Goal: Task Accomplishment & Management: Manage account settings

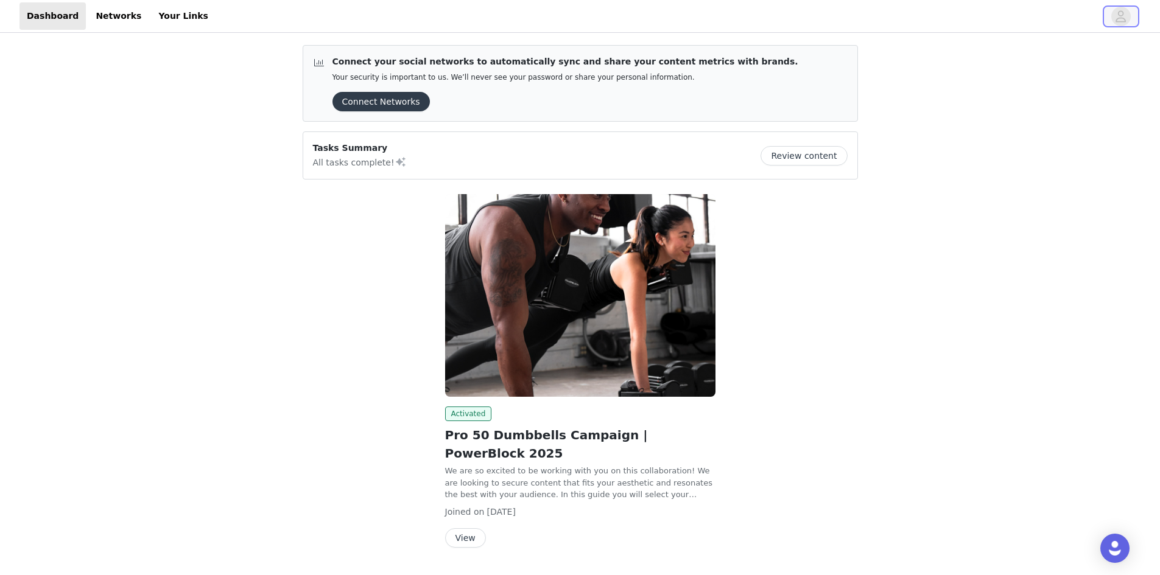
click at [1117, 15] on icon "avatar" at bounding box center [1121, 16] width 12 height 19
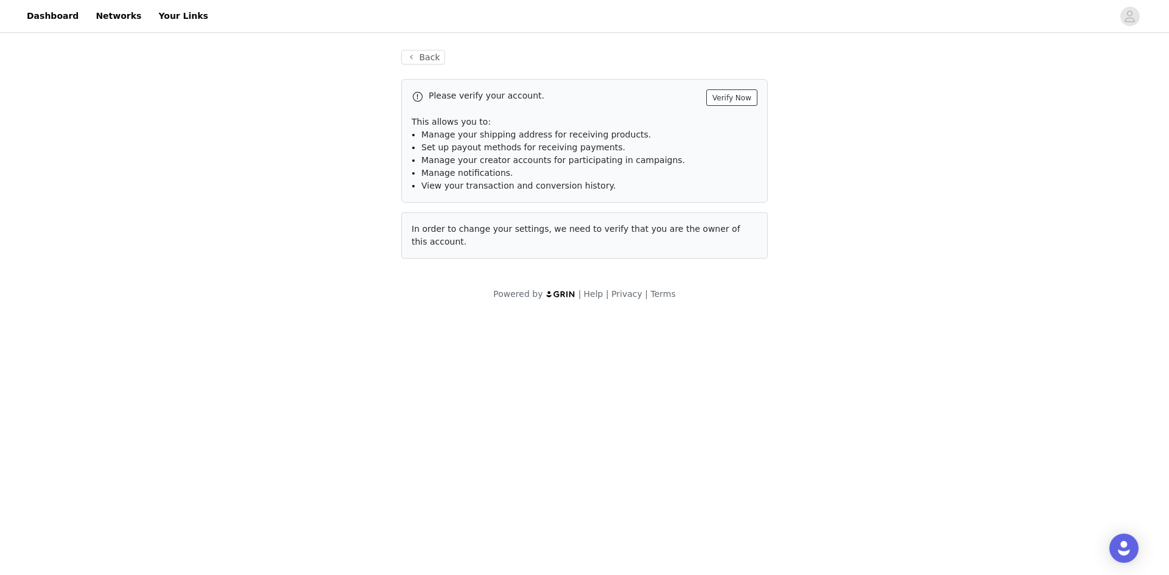
click at [741, 96] on button "Verify Now" at bounding box center [731, 98] width 51 height 16
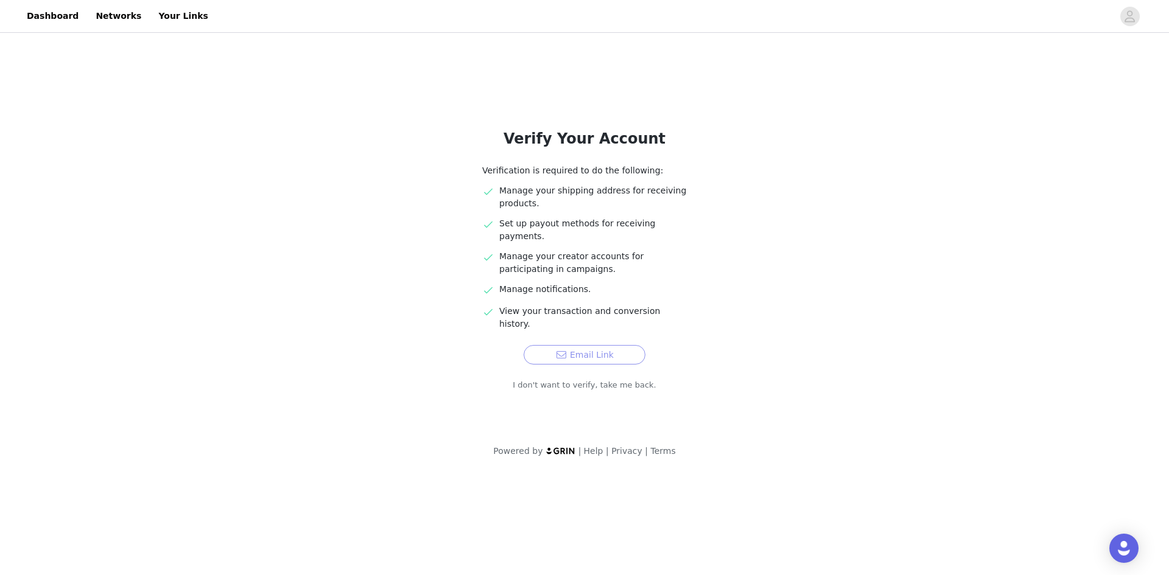
click at [595, 345] on button "Email Link" at bounding box center [585, 354] width 122 height 19
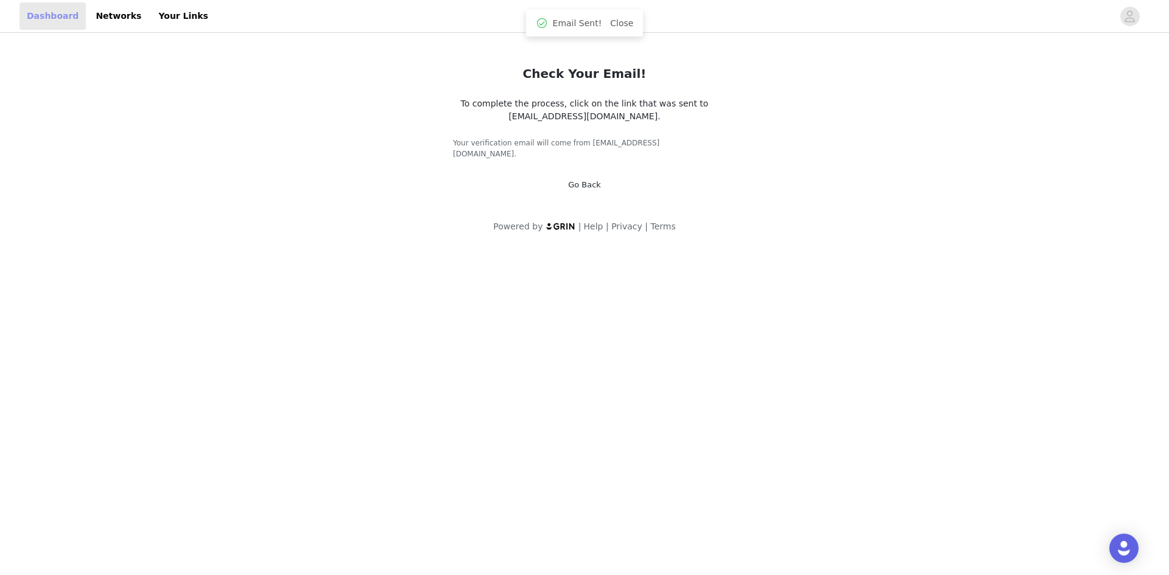
click at [46, 20] on link "Dashboard" at bounding box center [52, 15] width 66 height 27
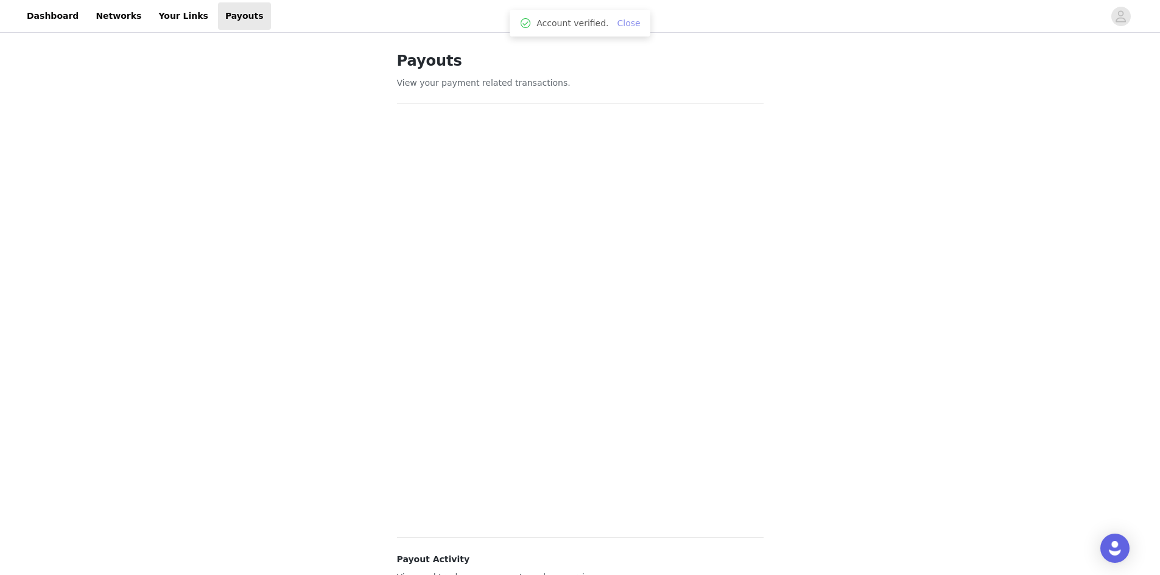
click at [638, 22] on div "Account verified. Close" at bounding box center [580, 23] width 140 height 27
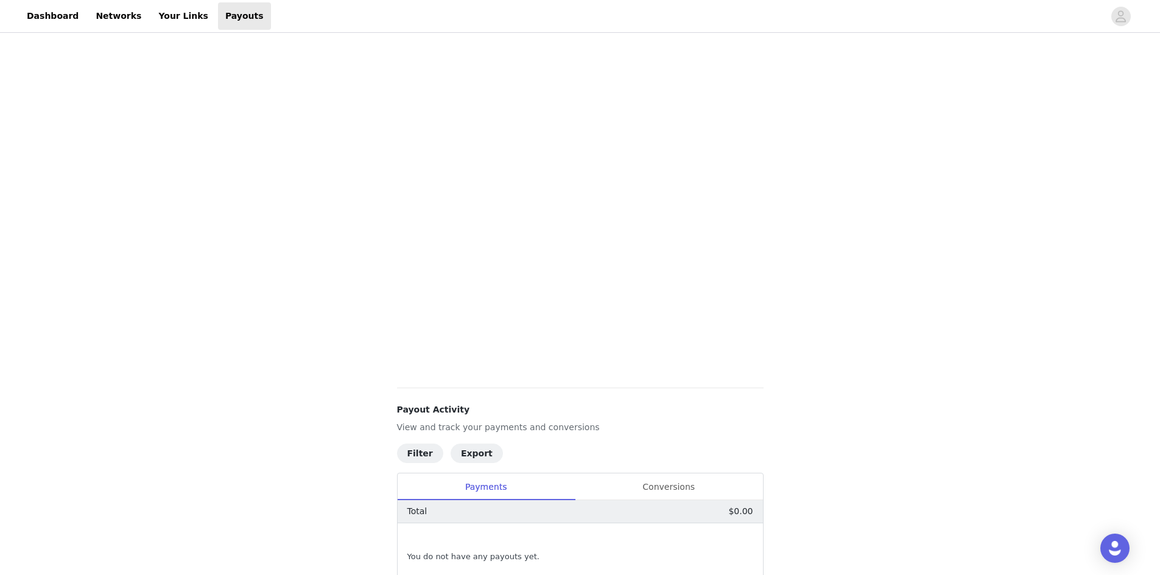
scroll to position [122, 0]
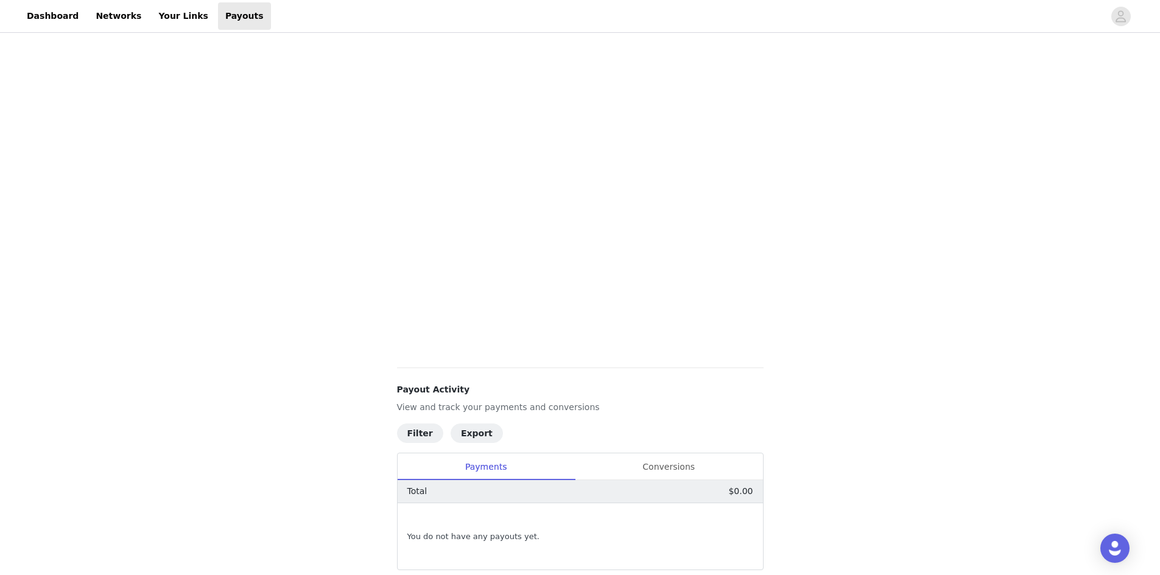
click at [759, 517] on div "You do not have any payouts yet." at bounding box center [580, 537] width 365 height 66
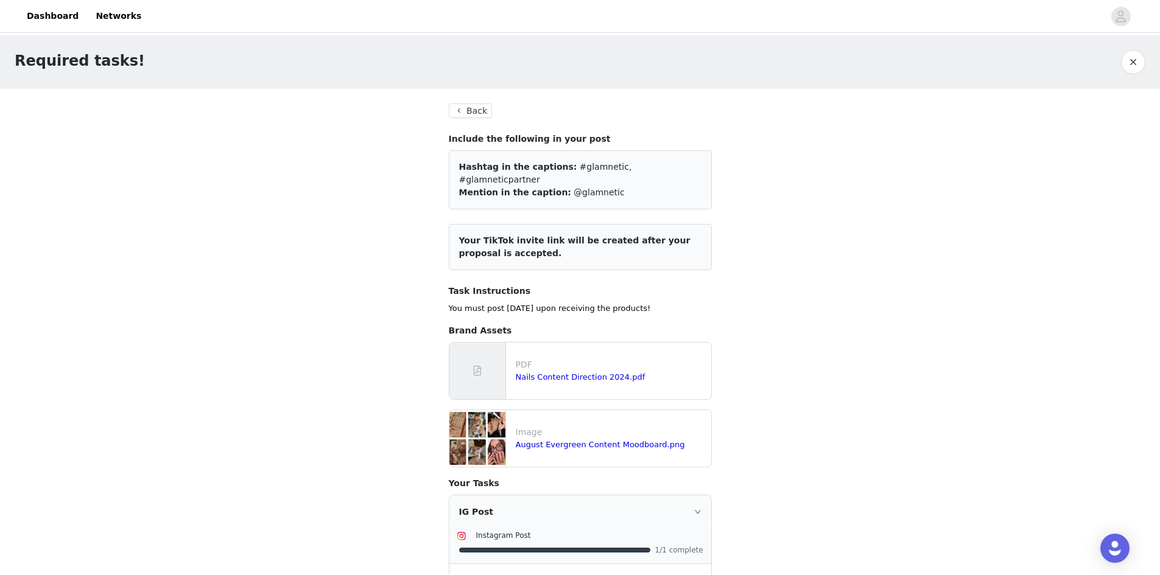
scroll to position [378, 0]
